Goal: Task Accomplishment & Management: Complete application form

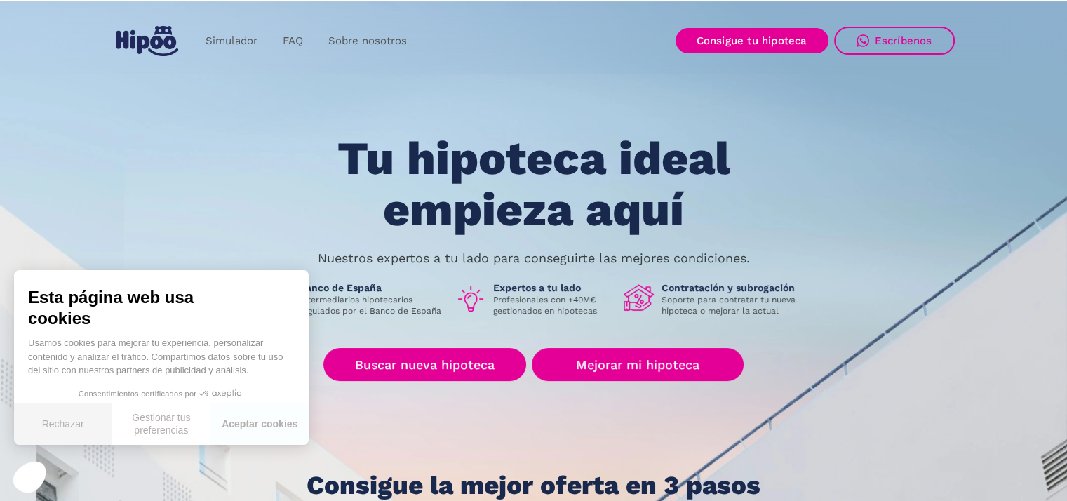
click at [58, 430] on button "Rechazar" at bounding box center [63, 423] width 98 height 41
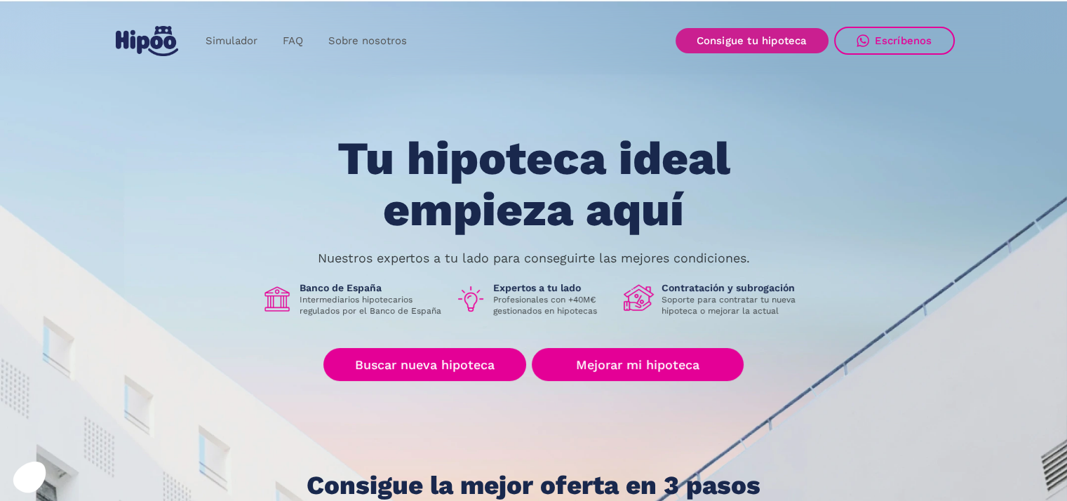
click at [755, 40] on link "Consigue tu hipoteca" at bounding box center [752, 40] width 153 height 25
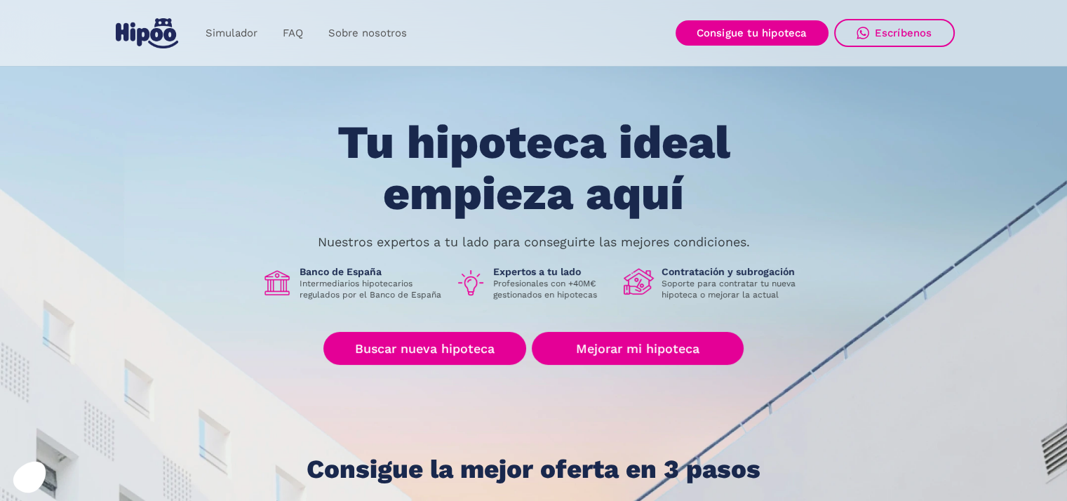
scroll to position [15, 0]
